Goal: Transaction & Acquisition: Download file/media

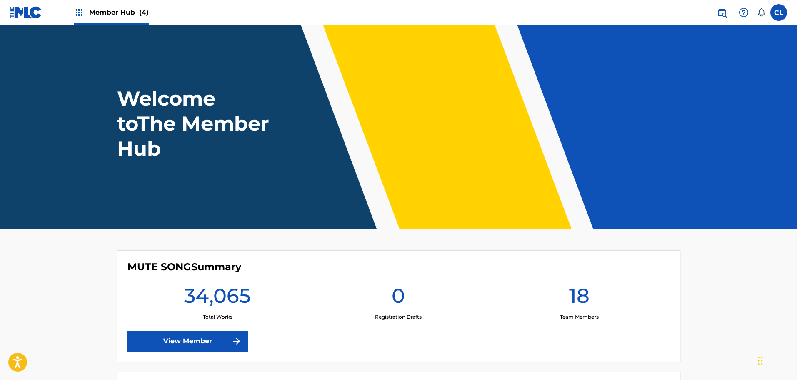
click at [105, 7] on div "Member Hub (4)" at bounding box center [111, 12] width 75 height 25
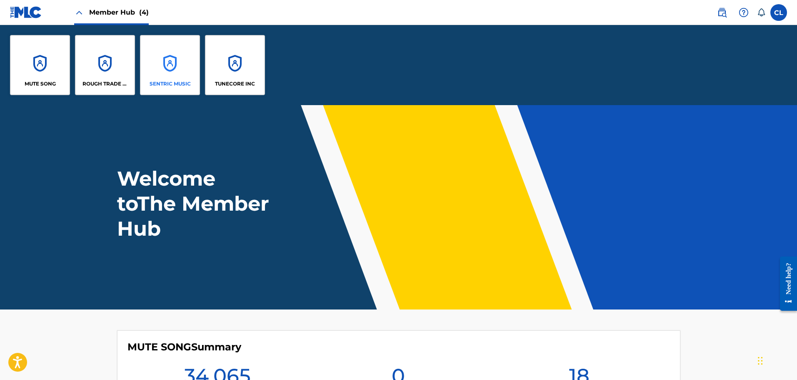
click at [165, 57] on div "SENTRIC MUSIC" at bounding box center [170, 65] width 60 height 60
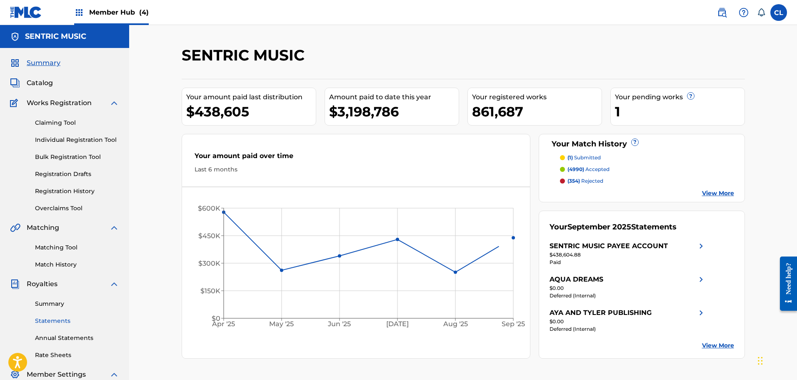
click at [52, 322] on link "Statements" at bounding box center [77, 320] width 84 height 9
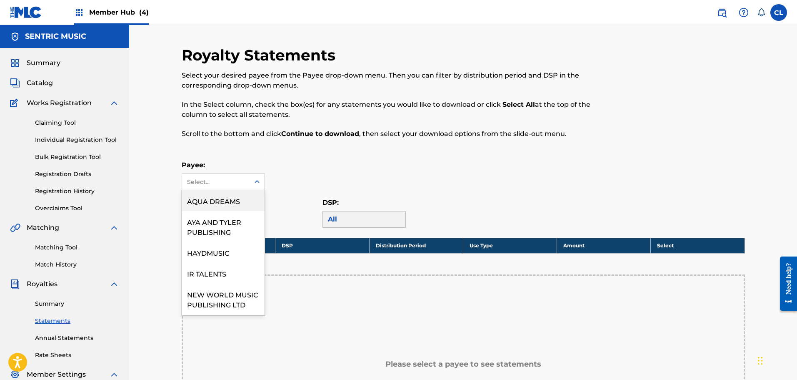
click at [248, 179] on div "Select..." at bounding box center [215, 182] width 67 height 16
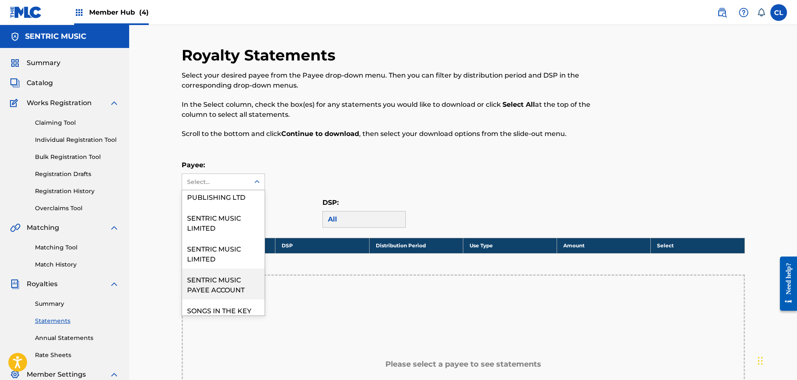
scroll to position [132, 0]
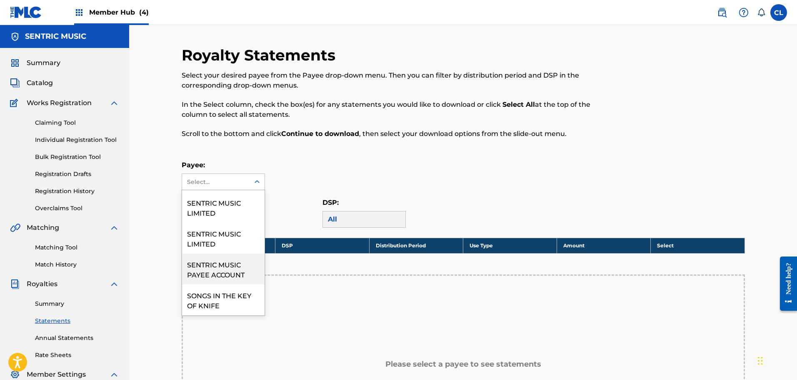
click at [220, 273] on div "SENTRIC MUSIC PAYEE ACCOUNT" at bounding box center [223, 268] width 82 height 31
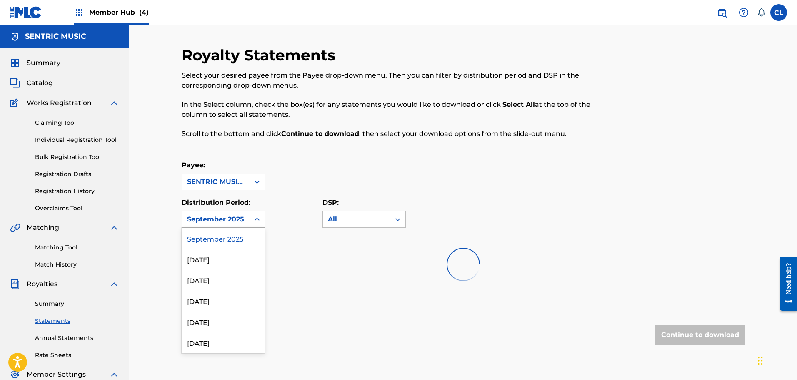
click at [248, 220] on div "September 2025" at bounding box center [215, 219] width 67 height 16
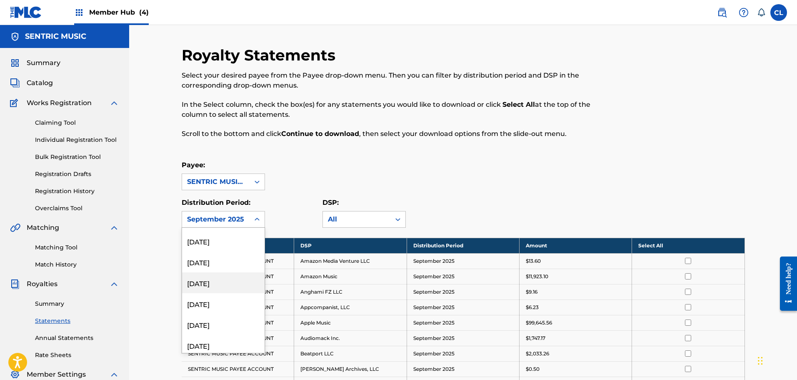
scroll to position [292, 0]
click at [224, 260] on div "[DATE]" at bounding box center [223, 258] width 82 height 21
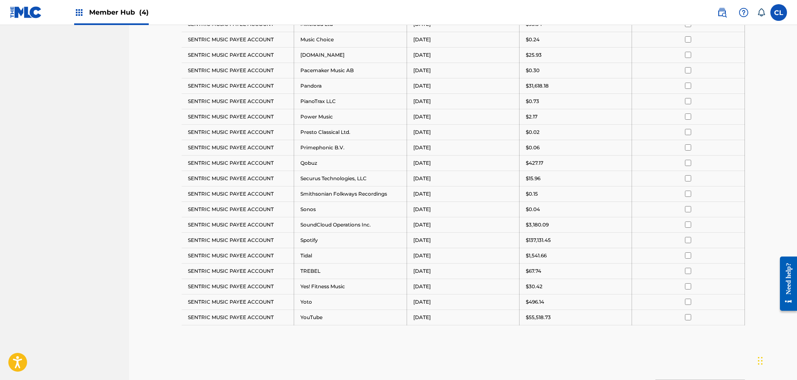
scroll to position [583, 0]
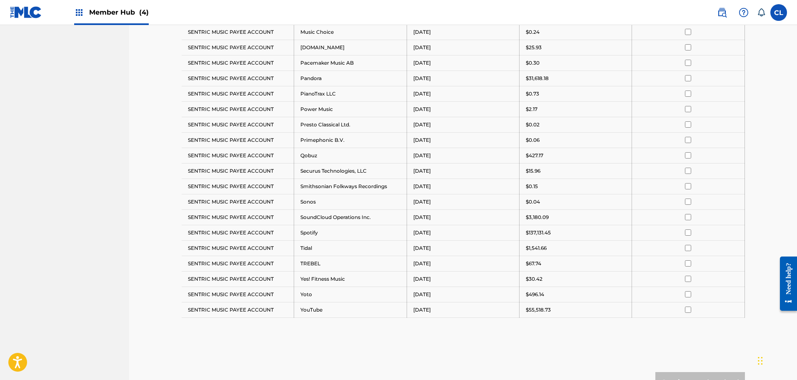
click at [689, 231] on input "checkbox" at bounding box center [688, 232] width 6 height 6
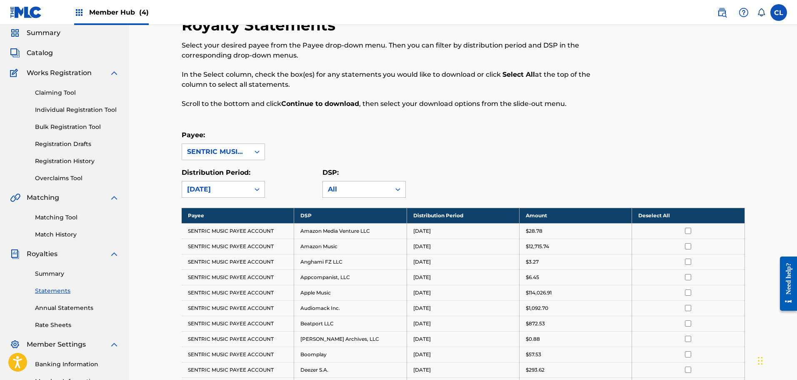
scroll to position [0, 0]
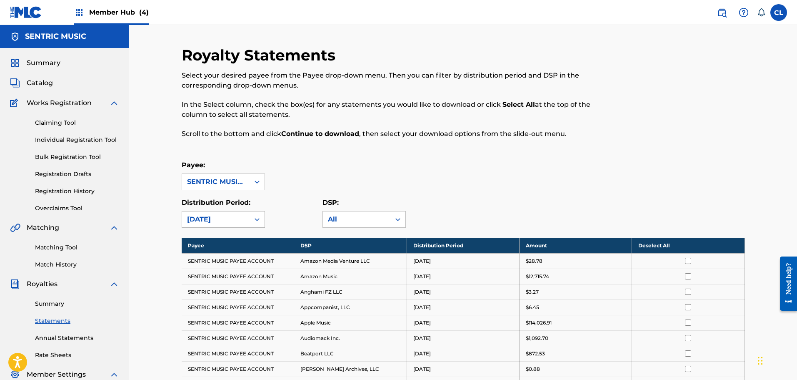
click at [242, 219] on div "[DATE]" at bounding box center [215, 219] width 57 height 10
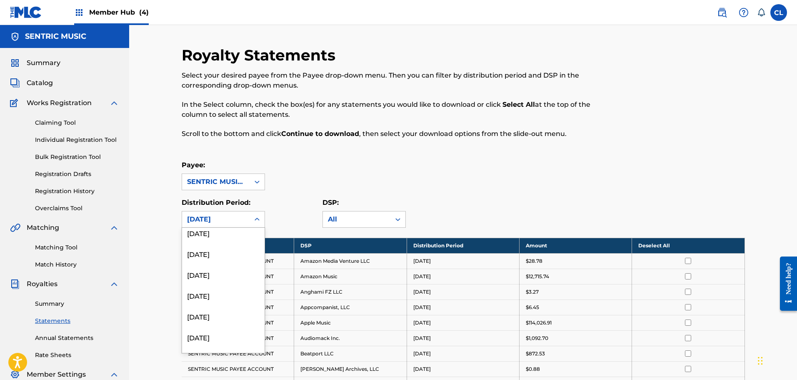
scroll to position [292, 0]
click at [209, 241] on div "[DATE]" at bounding box center [223, 237] width 82 height 21
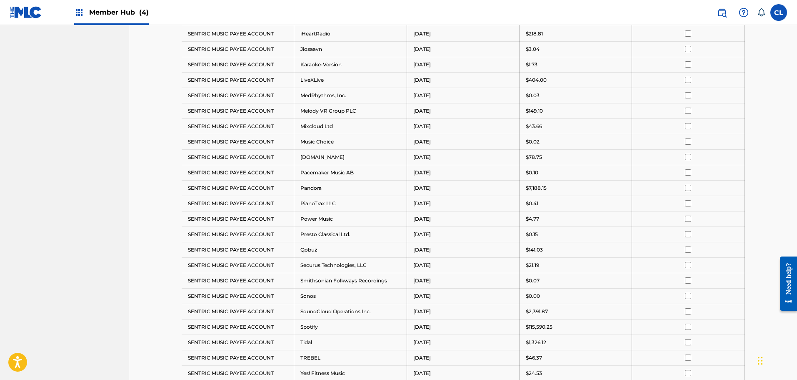
scroll to position [639, 0]
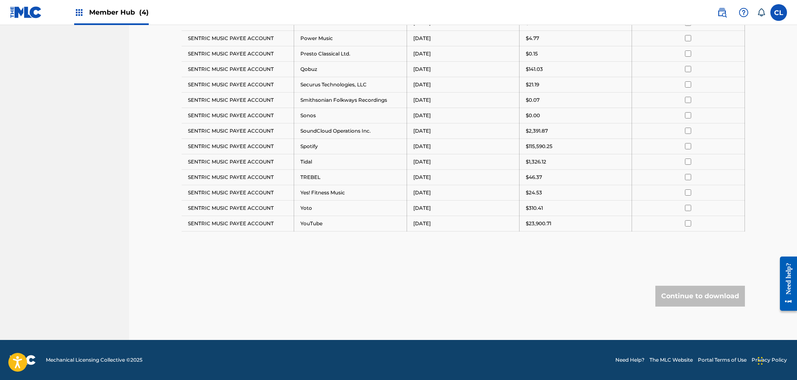
click at [688, 147] on input "checkbox" at bounding box center [688, 146] width 6 height 6
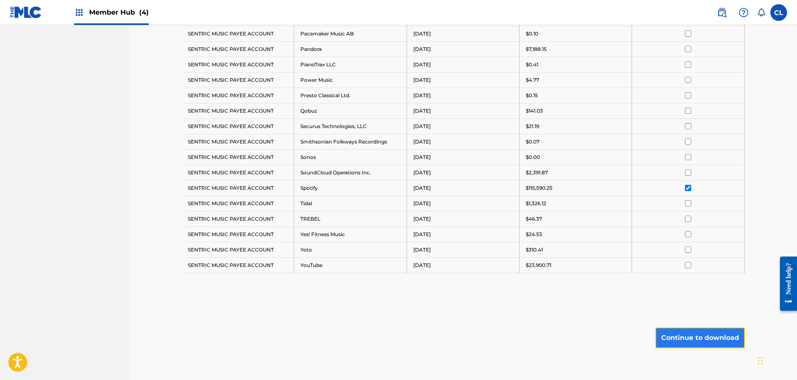
click at [719, 339] on button "Continue to download" at bounding box center [700, 337] width 90 height 21
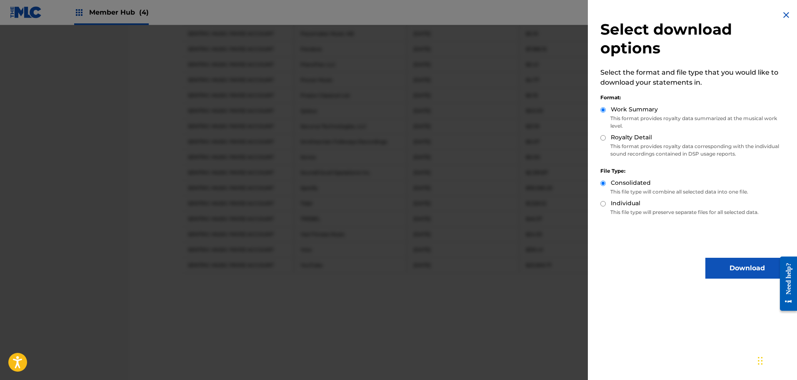
click at [643, 140] on label "Royalty Detail" at bounding box center [631, 137] width 41 height 9
click at [606, 140] on input "Royalty Detail" at bounding box center [602, 137] width 5 height 5
radio input "true"
click at [725, 266] on button "Download" at bounding box center [746, 267] width 83 height 21
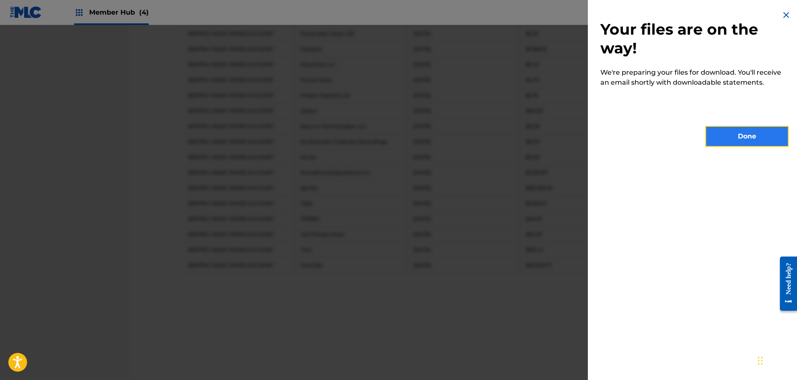
click at [734, 133] on button "Done" at bounding box center [746, 136] width 83 height 21
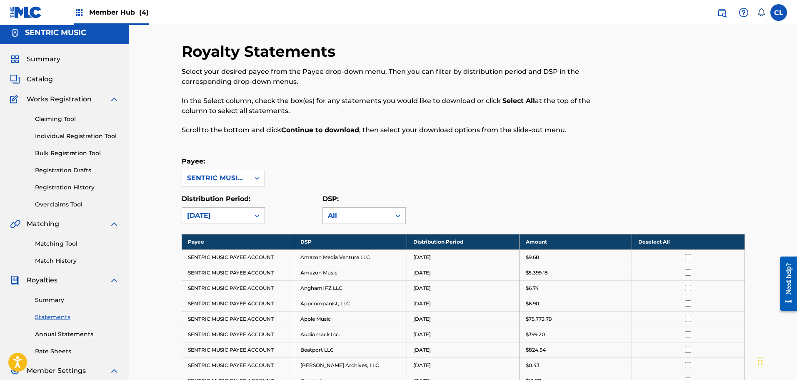
scroll to position [0, 0]
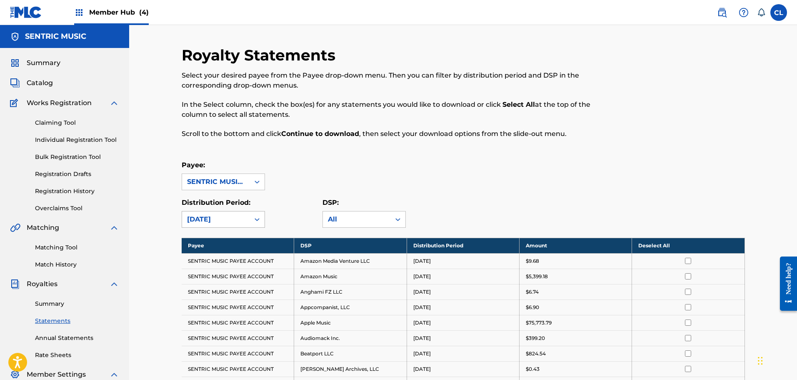
click at [236, 220] on div "[DATE]" at bounding box center [215, 219] width 57 height 10
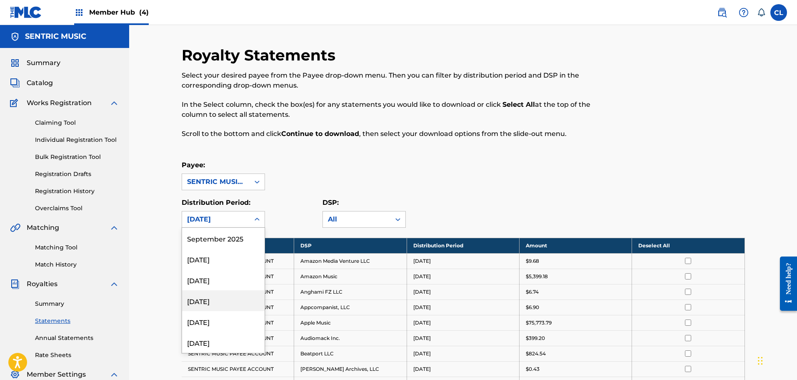
click at [214, 300] on div "[DATE]" at bounding box center [223, 300] width 82 height 21
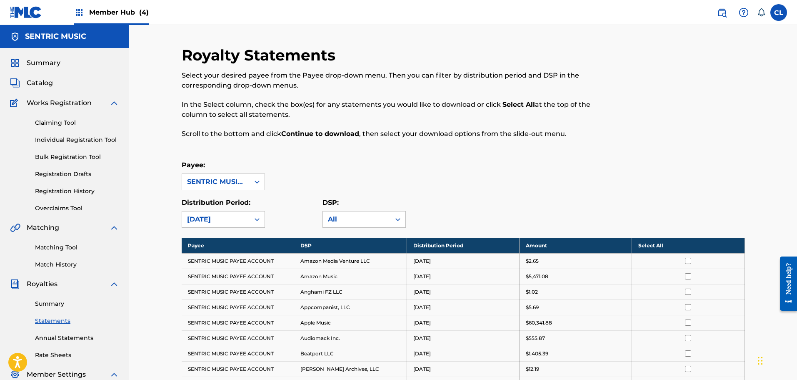
click at [250, 218] on div at bounding box center [257, 219] width 15 height 15
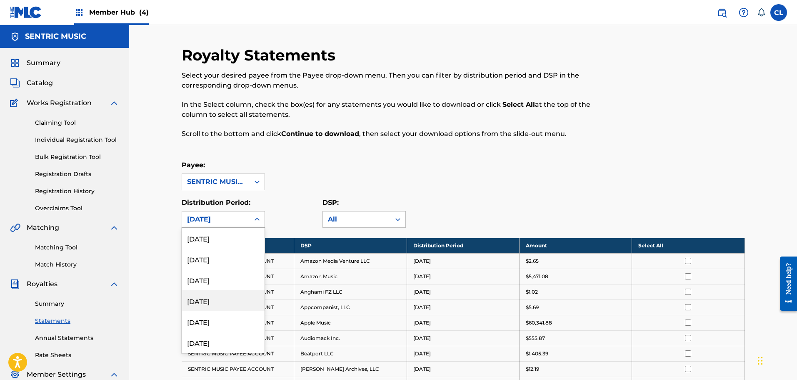
scroll to position [250, 0]
click at [224, 297] on div "[DATE]" at bounding box center [223, 300] width 82 height 21
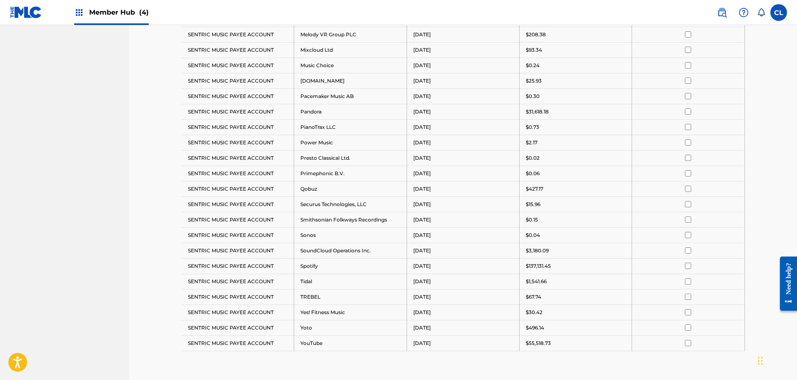
scroll to position [583, 0]
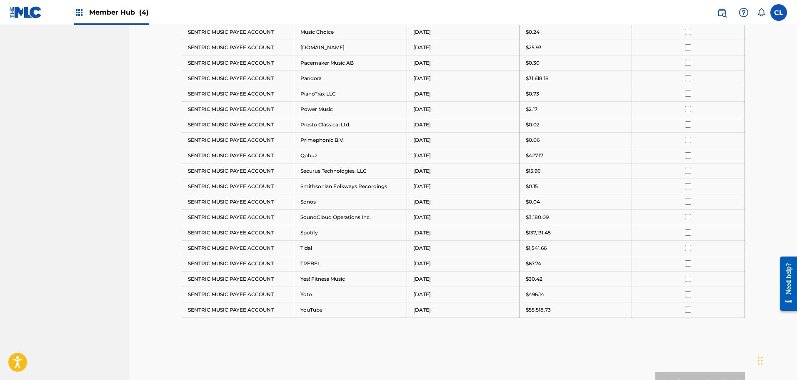
click at [683, 232] on div at bounding box center [688, 232] width 100 height 6
click at [689, 234] on input "checkbox" at bounding box center [688, 232] width 6 height 6
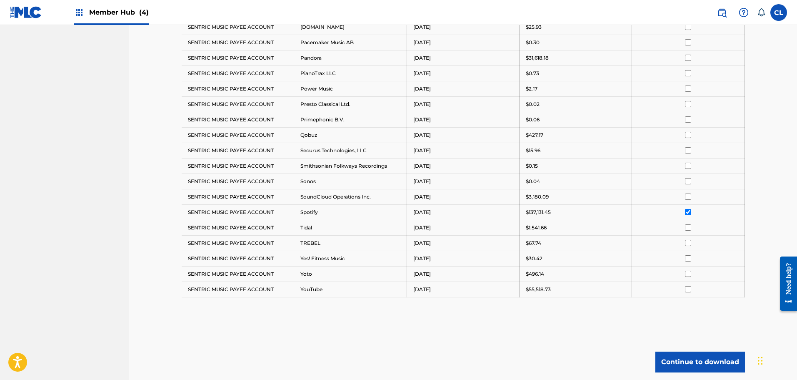
scroll to position [669, 0]
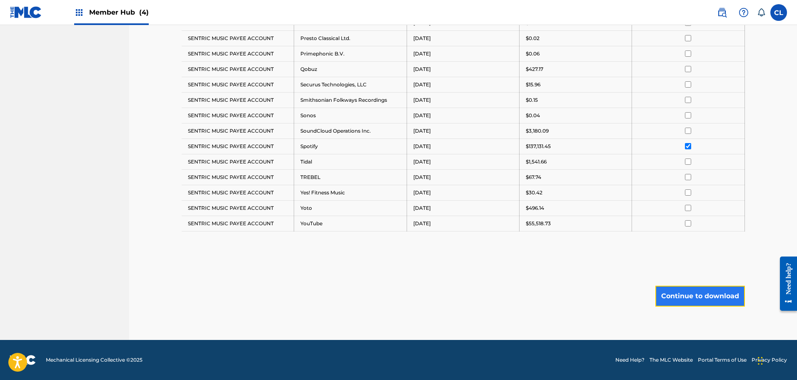
click at [710, 300] on button "Continue to download" at bounding box center [700, 295] width 90 height 21
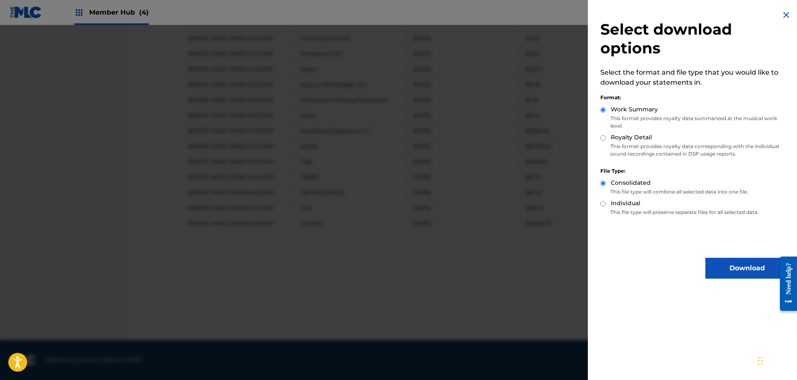
click at [597, 135] on div "Select download options Select the format and file type that you would like to …" at bounding box center [694, 144] width 213 height 288
click at [601, 139] on input "Royalty Detail" at bounding box center [602, 137] width 5 height 5
radio input "true"
click at [722, 272] on button "Download" at bounding box center [746, 267] width 83 height 21
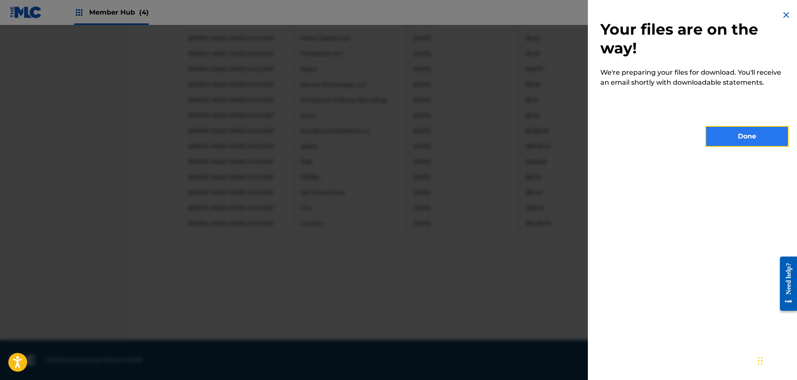
click at [762, 128] on button "Done" at bounding box center [746, 136] width 83 height 21
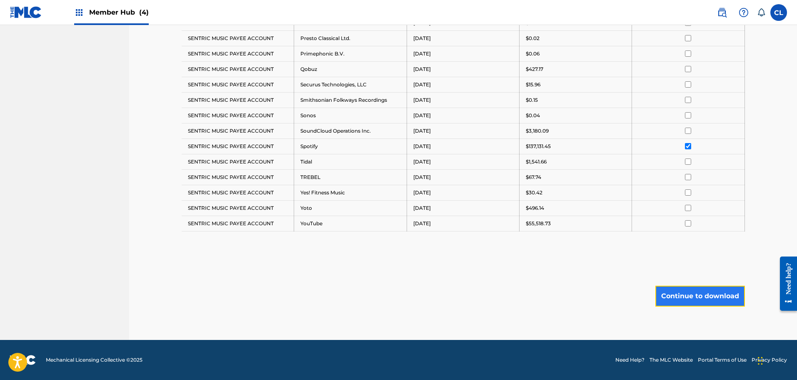
click at [717, 296] on button "Continue to download" at bounding box center [700, 295] width 90 height 21
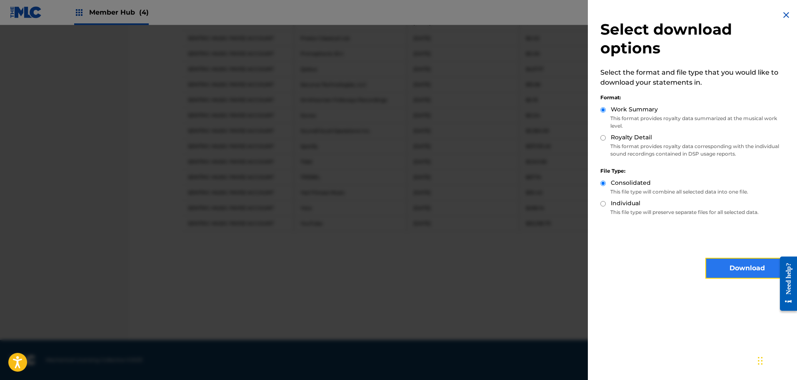
click at [734, 272] on button "Download" at bounding box center [746, 267] width 83 height 21
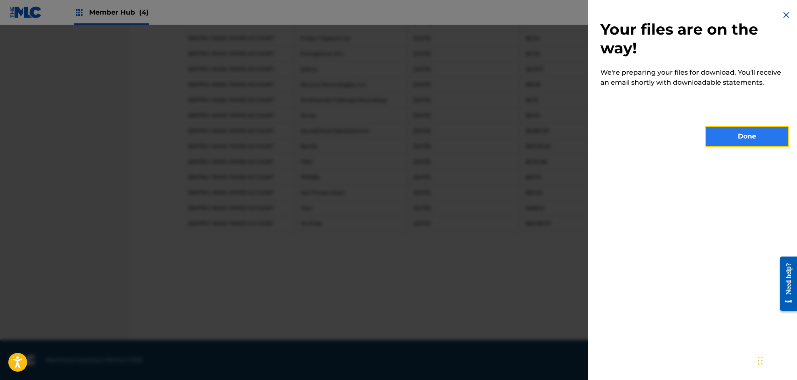
click at [727, 140] on button "Done" at bounding box center [746, 136] width 83 height 21
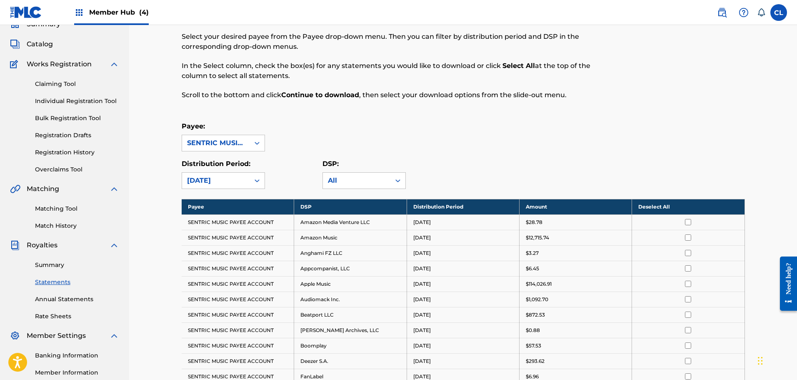
scroll to position [0, 0]
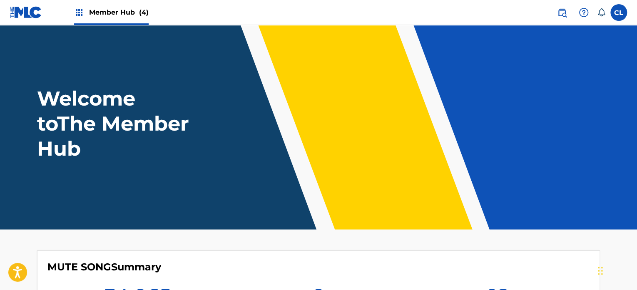
click at [119, 10] on span "Member Hub (4)" at bounding box center [119, 12] width 60 height 10
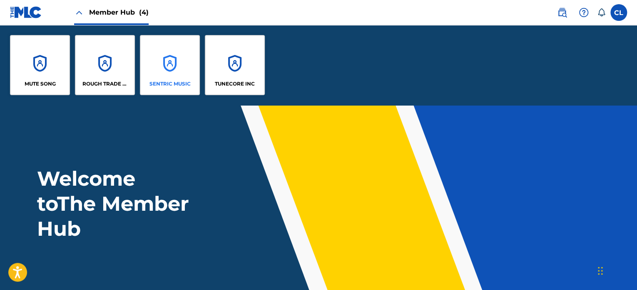
click at [167, 74] on div "SENTRIC MUSIC" at bounding box center [170, 65] width 60 height 60
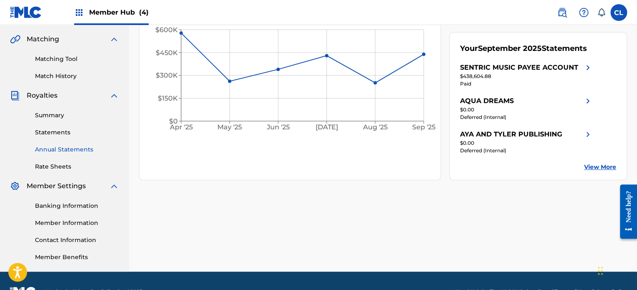
scroll to position [208, 0]
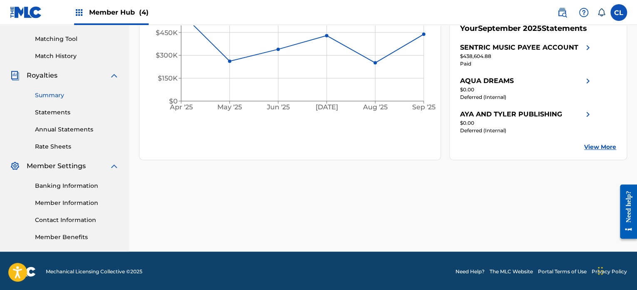
click at [49, 95] on link "Summary" at bounding box center [77, 95] width 84 height 9
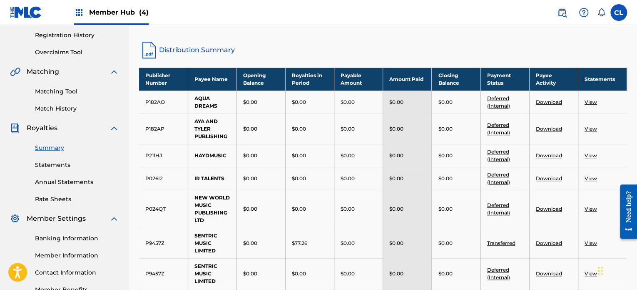
scroll to position [167, 0]
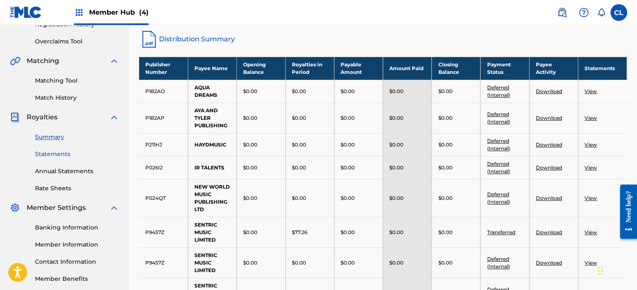
click at [47, 150] on link "Statements" at bounding box center [77, 154] width 84 height 9
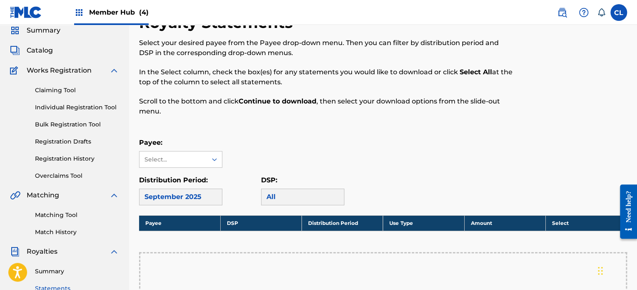
scroll to position [83, 0]
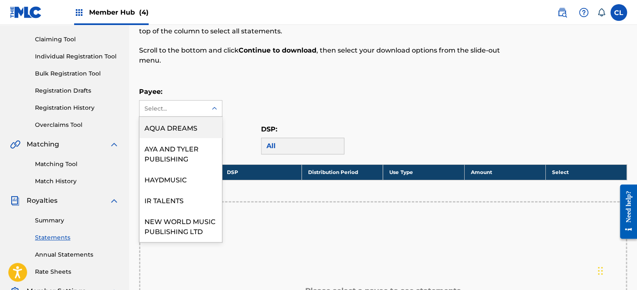
click at [191, 104] on div "Select..." at bounding box center [173, 108] width 57 height 9
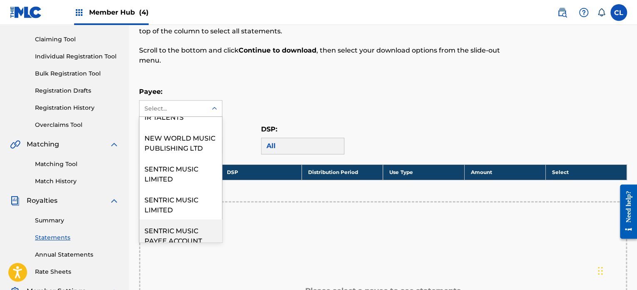
scroll to position [132, 0]
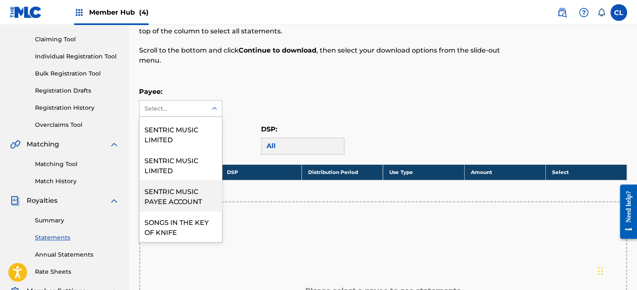
click at [173, 197] on div "SENTRIC MUSIC PAYEE ACCOUNT" at bounding box center [181, 195] width 82 height 31
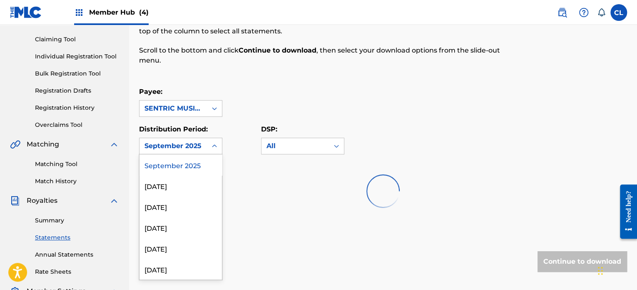
click at [170, 142] on div "September 2025" at bounding box center [173, 146] width 57 height 10
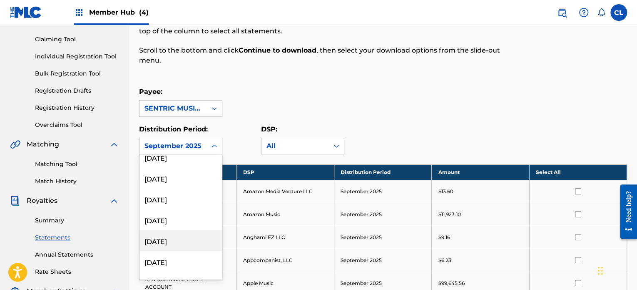
scroll to position [208, 0]
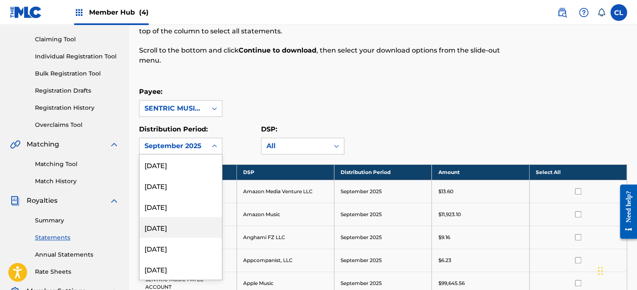
click at [176, 224] on div "[DATE]" at bounding box center [181, 227] width 82 height 21
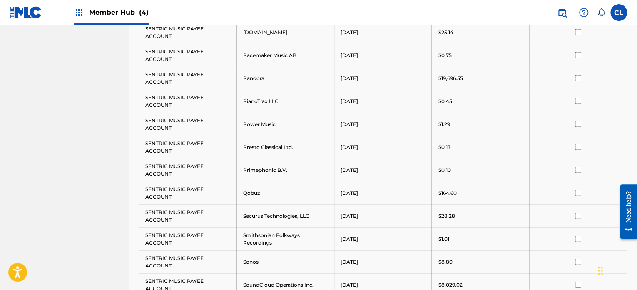
scroll to position [917, 0]
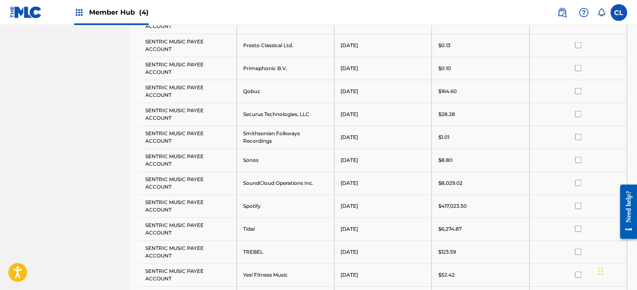
click at [579, 202] on input "checkbox" at bounding box center [578, 205] width 6 height 6
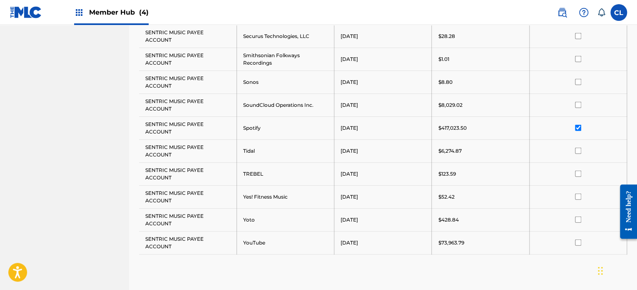
scroll to position [1103, 0]
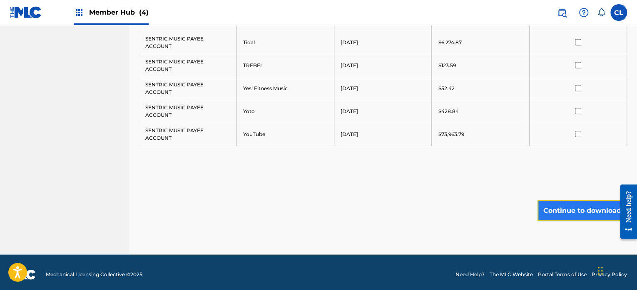
click at [576, 211] on button "Continue to download" at bounding box center [583, 210] width 90 height 21
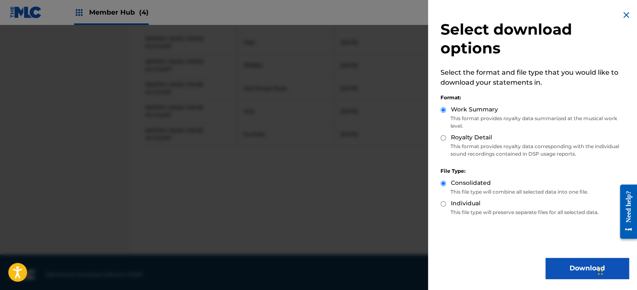
click at [445, 136] on input "Royalty Detail" at bounding box center [443, 137] width 5 height 5
radio input "true"
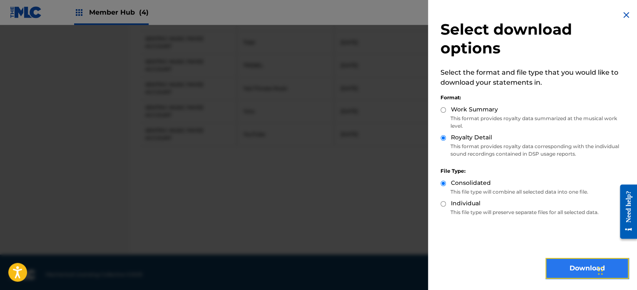
click at [570, 268] on button "Download" at bounding box center [587, 267] width 83 height 21
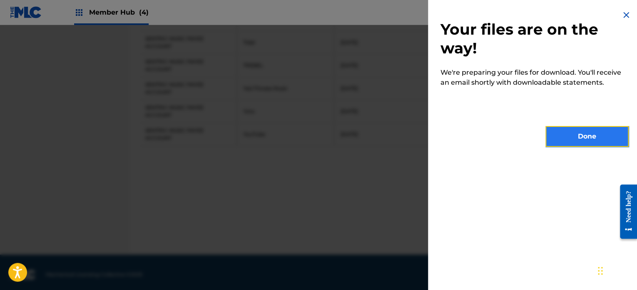
click at [567, 141] on button "Done" at bounding box center [587, 136] width 83 height 21
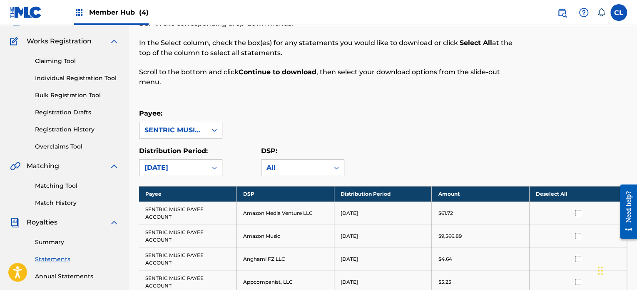
scroll to position [125, 0]
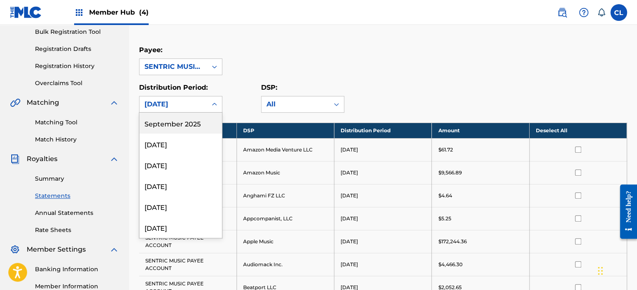
click at [183, 107] on div "[DATE]" at bounding box center [173, 104] width 57 height 10
click at [186, 170] on div "[DATE]" at bounding box center [181, 164] width 82 height 21
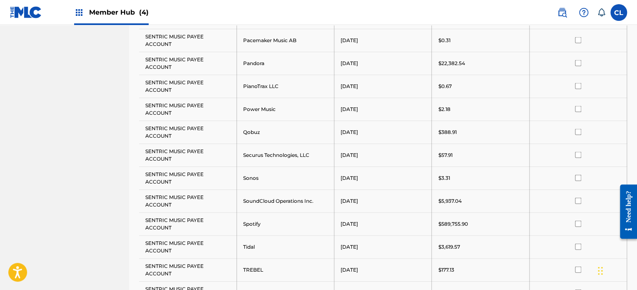
scroll to position [875, 0]
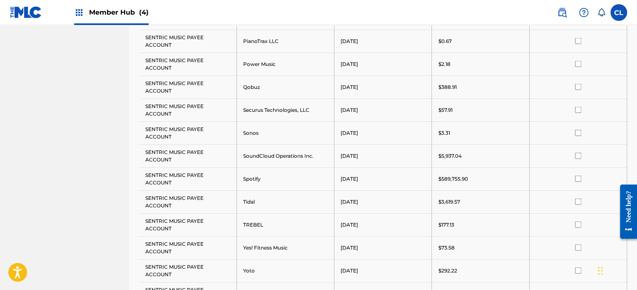
click at [574, 175] on div at bounding box center [578, 178] width 85 height 6
click at [580, 176] on input "checkbox" at bounding box center [578, 178] width 6 height 6
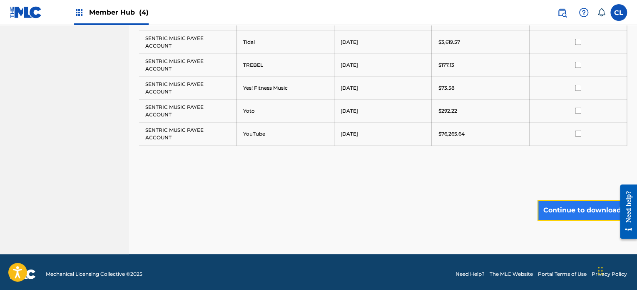
click at [580, 205] on button "Continue to download" at bounding box center [583, 210] width 90 height 21
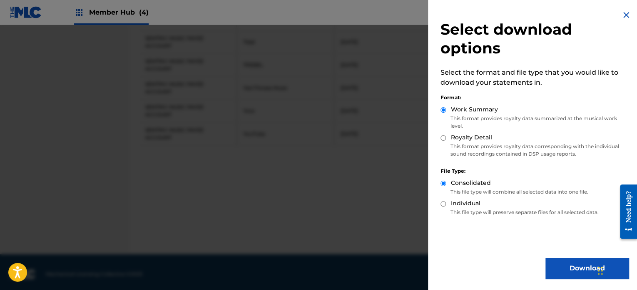
click at [454, 138] on label "Royalty Detail" at bounding box center [471, 137] width 41 height 9
click at [446, 138] on input "Royalty Detail" at bounding box center [443, 137] width 5 height 5
radio input "true"
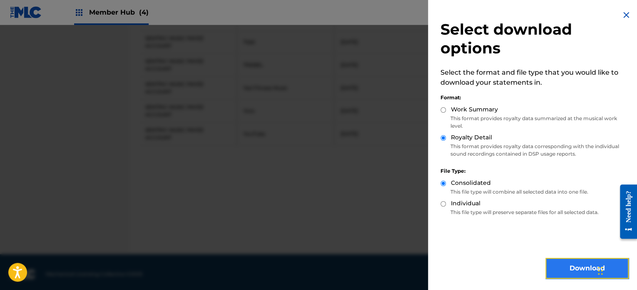
click at [571, 270] on button "Download" at bounding box center [587, 267] width 83 height 21
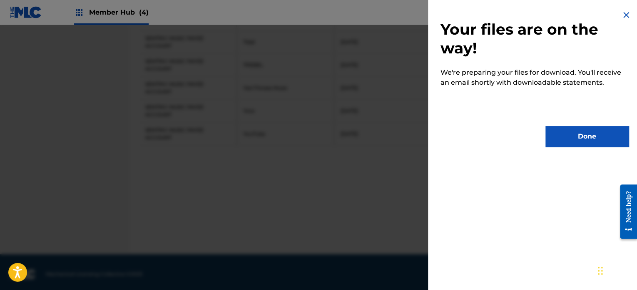
click at [634, 58] on div "Your files are on the way! We're preparing your files for download. You'll rece…" at bounding box center [534, 78] width 213 height 157
click at [622, 15] on img at bounding box center [627, 15] width 10 height 10
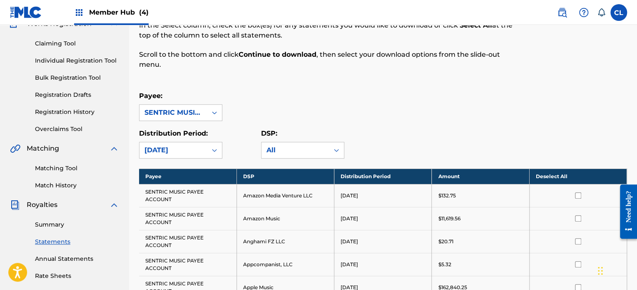
scroll to position [0, 0]
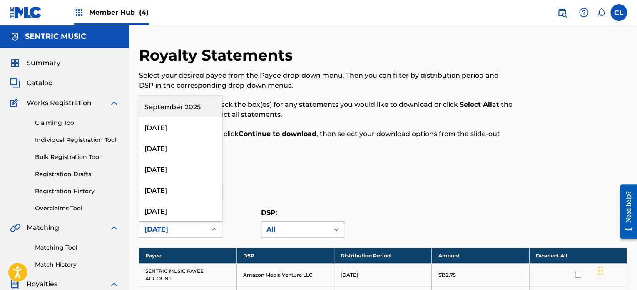
click at [202, 230] on div "[DATE]" at bounding box center [173, 229] width 67 height 16
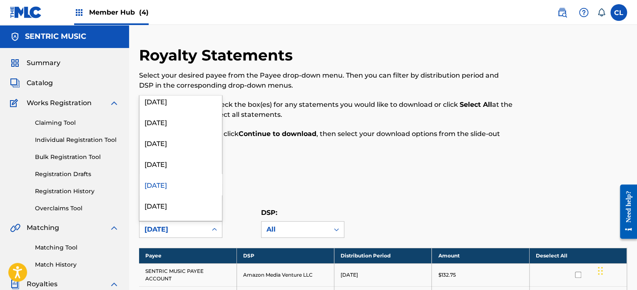
scroll to position [175, 0]
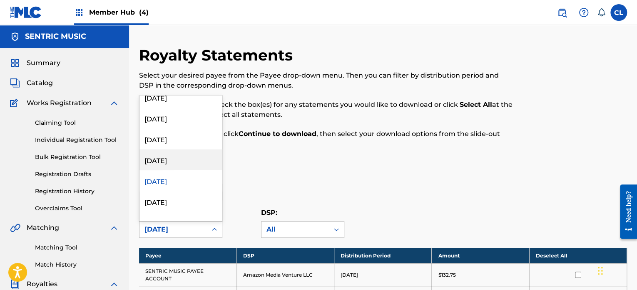
click at [187, 159] on div "[DATE]" at bounding box center [181, 159] width 82 height 21
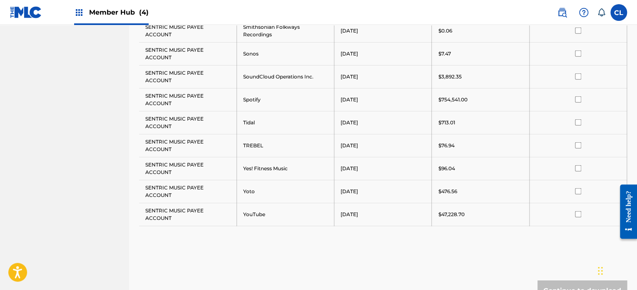
scroll to position [917, 0]
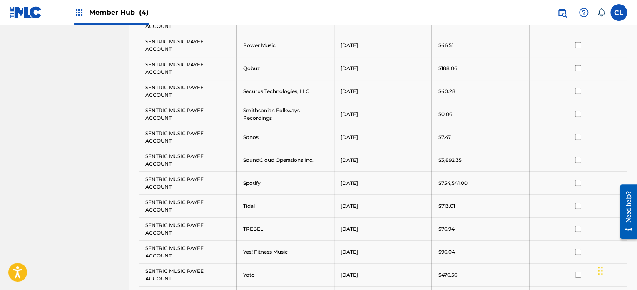
click at [578, 180] on input "checkbox" at bounding box center [578, 183] width 6 height 6
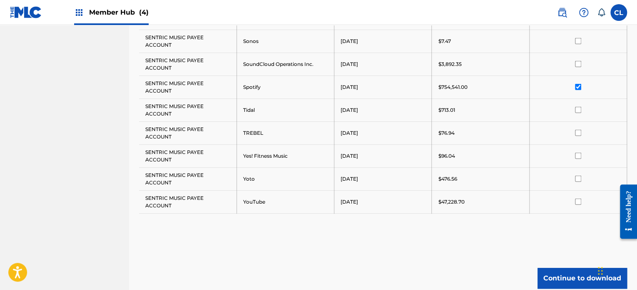
scroll to position [1080, 0]
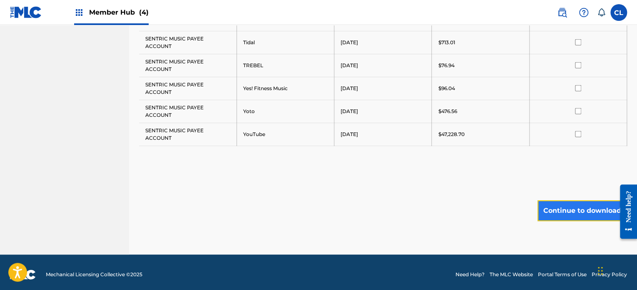
click at [580, 203] on button "Continue to download" at bounding box center [583, 210] width 90 height 21
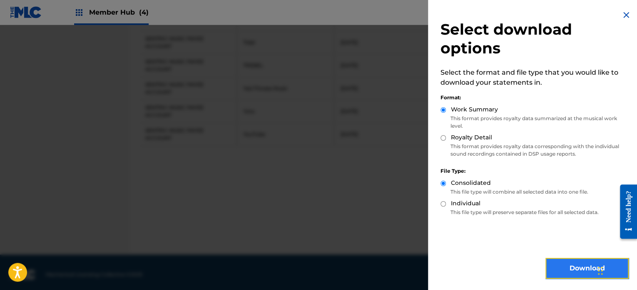
click at [578, 266] on button "Download" at bounding box center [587, 267] width 83 height 21
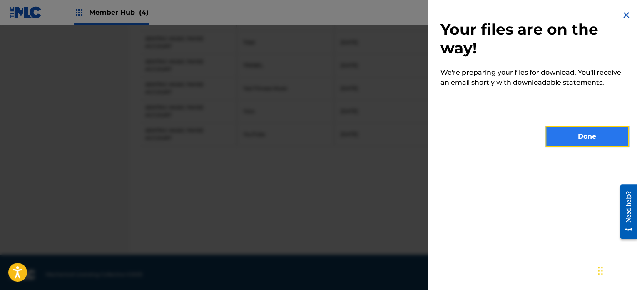
click at [575, 137] on button "Done" at bounding box center [587, 136] width 83 height 21
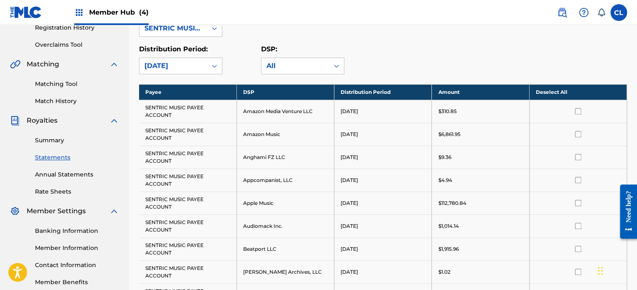
scroll to position [0, 0]
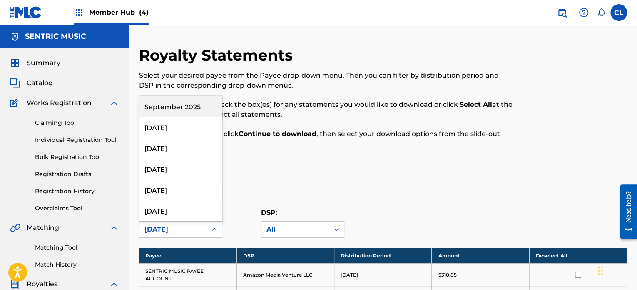
click at [185, 232] on div "[DATE]" at bounding box center [173, 229] width 57 height 10
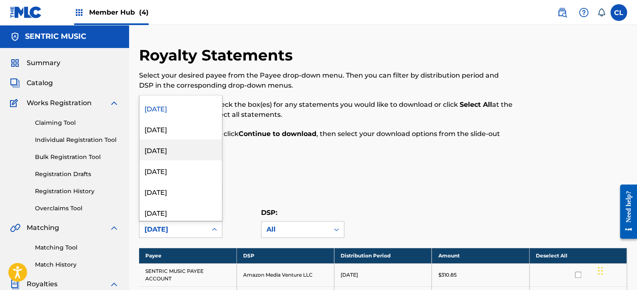
scroll to position [208, 0]
click at [184, 143] on div "[DATE]" at bounding box center [181, 147] width 82 height 21
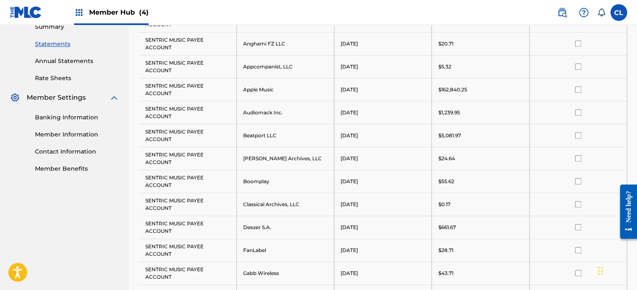
scroll to position [292, 0]
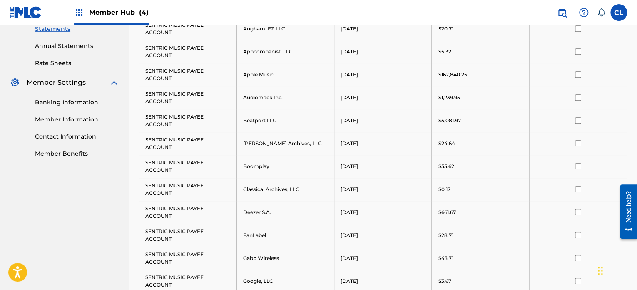
click at [580, 210] on input "checkbox" at bounding box center [578, 212] width 6 height 6
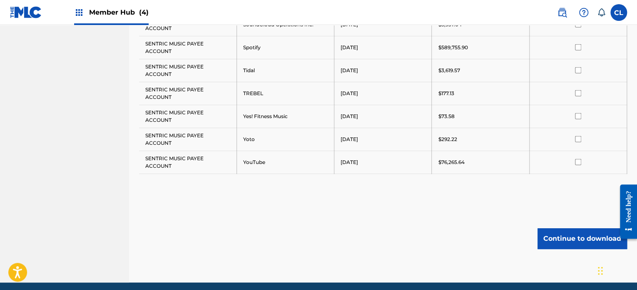
scroll to position [1034, 0]
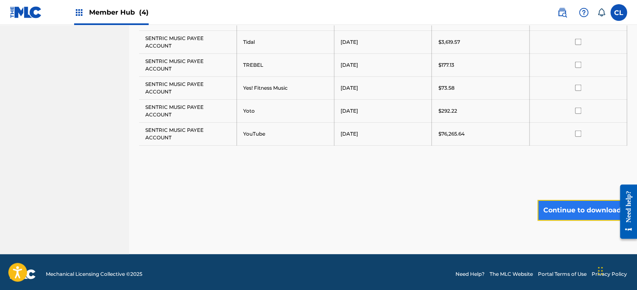
click at [581, 200] on button "Continue to download" at bounding box center [583, 210] width 90 height 21
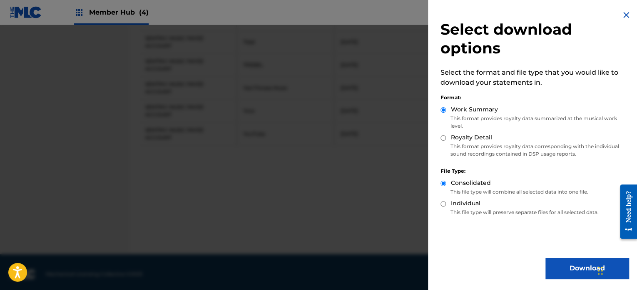
click at [448, 136] on div "Royalty Detail" at bounding box center [535, 138] width 188 height 10
click at [460, 137] on label "Royalty Detail" at bounding box center [471, 137] width 41 height 9
click at [446, 137] on input "Royalty Detail" at bounding box center [443, 137] width 5 height 5
radio input "true"
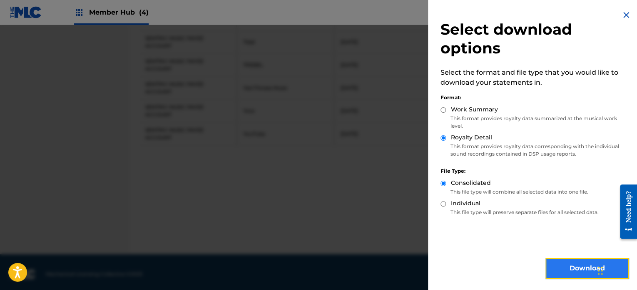
click at [559, 267] on button "Download" at bounding box center [587, 267] width 83 height 21
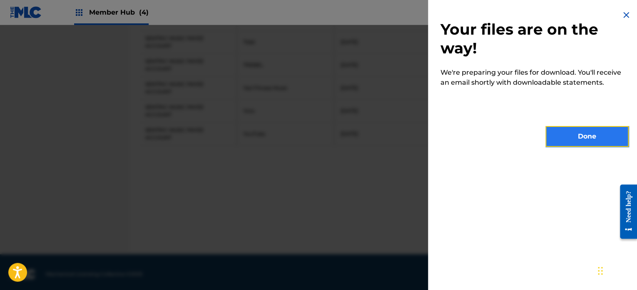
click at [595, 137] on button "Done" at bounding box center [587, 136] width 83 height 21
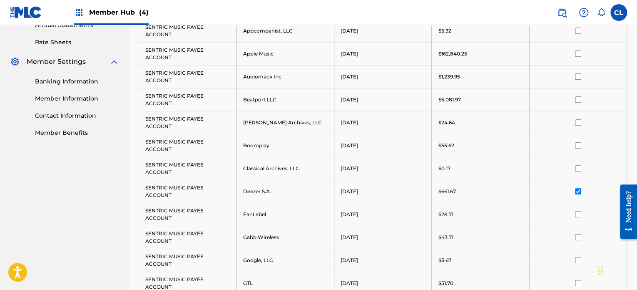
scroll to position [326, 0]
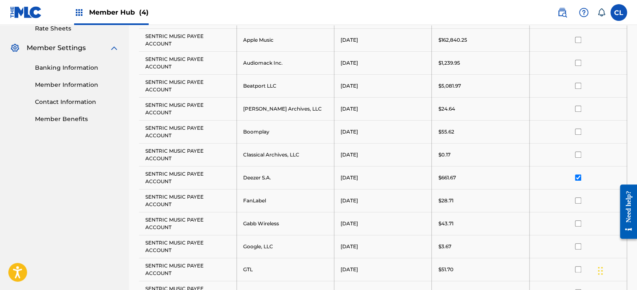
click at [579, 174] on input "checkbox" at bounding box center [578, 177] width 6 height 6
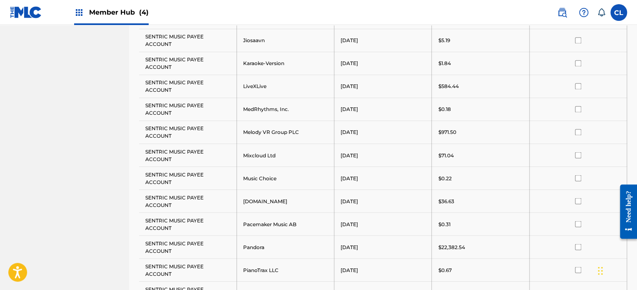
scroll to position [667, 0]
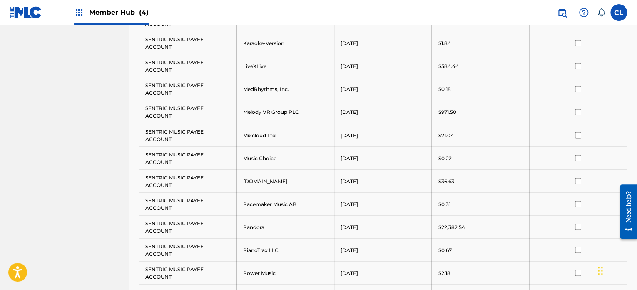
click at [577, 225] on input "checkbox" at bounding box center [578, 226] width 6 height 6
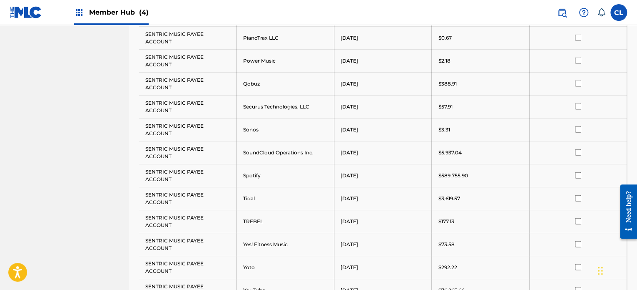
scroll to position [1034, 0]
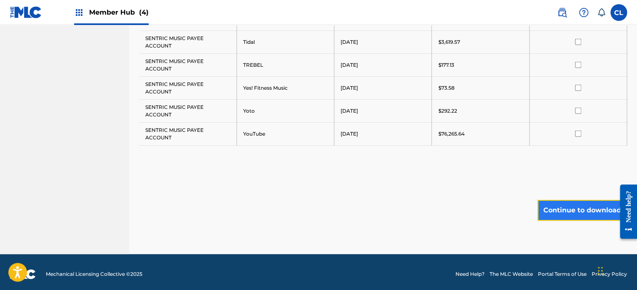
click at [560, 210] on button "Continue to download" at bounding box center [583, 210] width 90 height 21
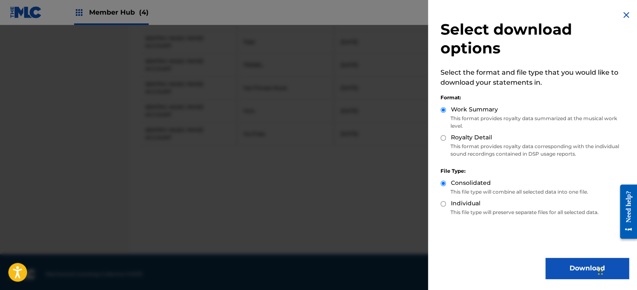
click at [479, 133] on label "Royalty Detail" at bounding box center [471, 137] width 41 height 9
click at [446, 135] on input "Royalty Detail" at bounding box center [443, 137] width 5 height 5
radio input "true"
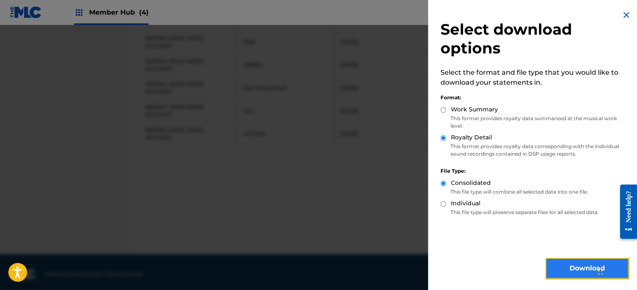
click at [560, 270] on button "Download" at bounding box center [587, 267] width 83 height 21
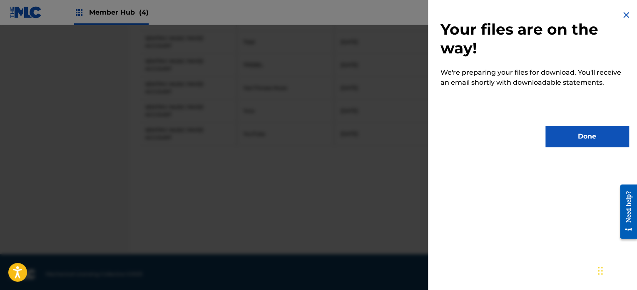
click at [624, 13] on img at bounding box center [627, 15] width 10 height 10
